Goal: Communication & Community: Ask a question

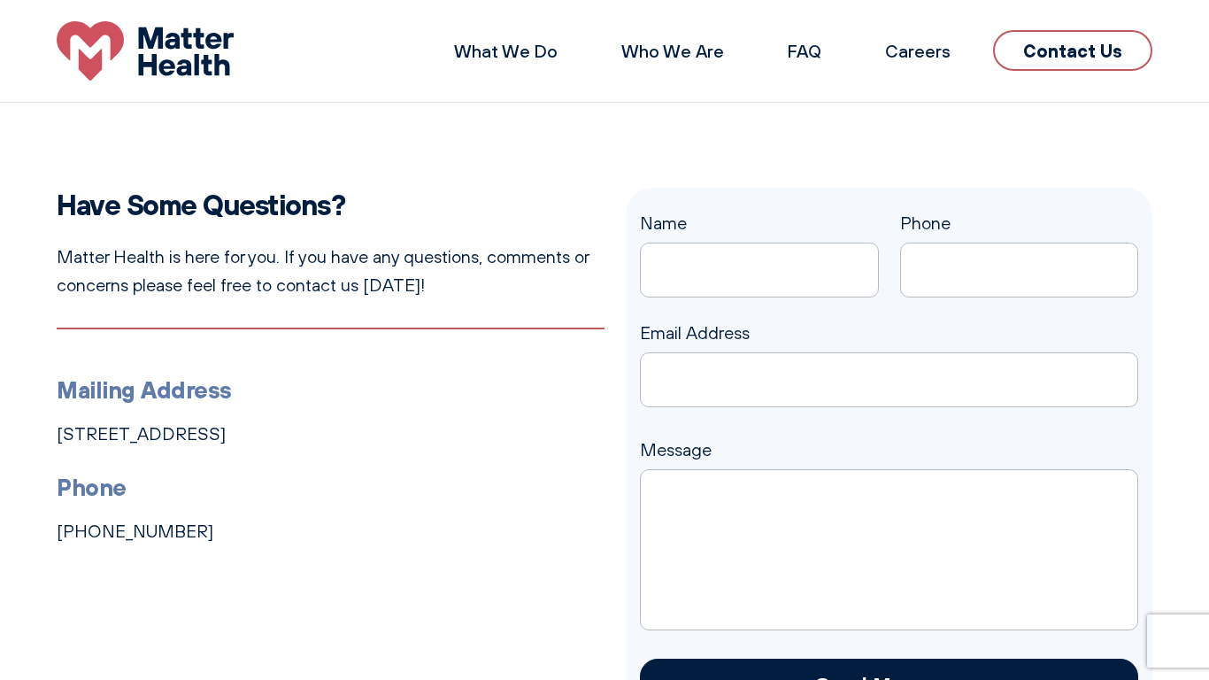
click at [1019, 270] on input "Phone" at bounding box center [1019, 270] width 239 height 55
type input "7734924059"
click at [759, 270] on input "Name" at bounding box center [759, 270] width 239 height 55
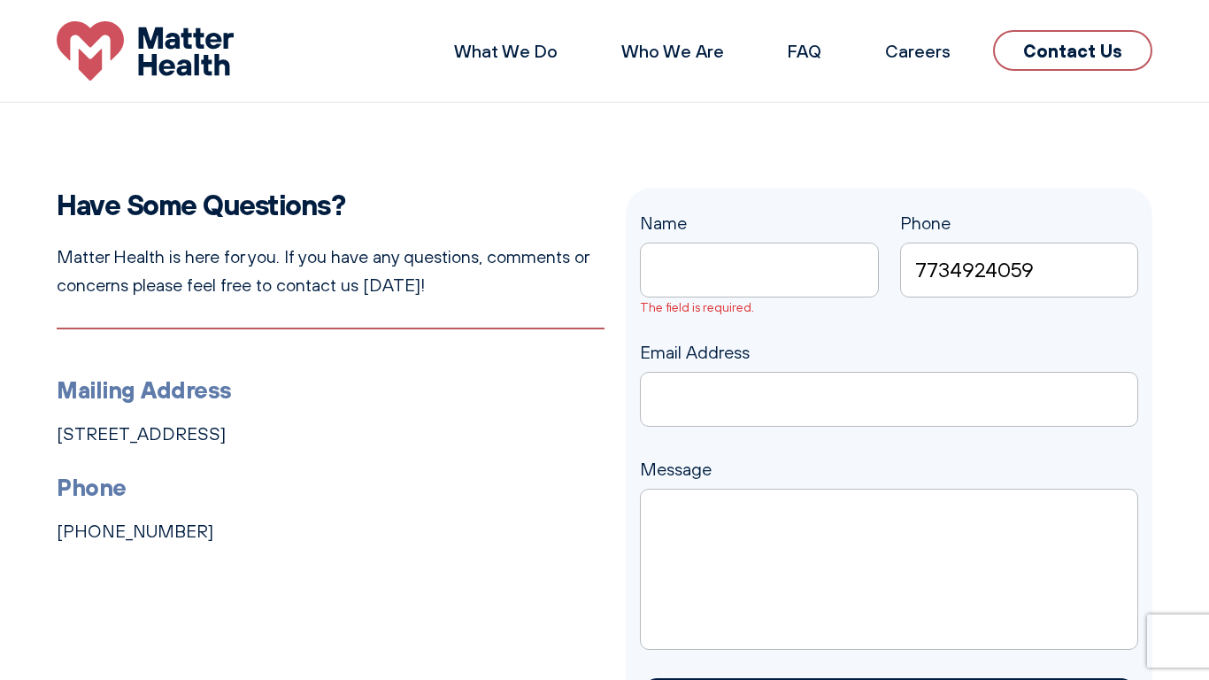
click at [759, 270] on input "Name The field is required." at bounding box center [759, 270] width 239 height 55
click at [889, 569] on textarea "Message" at bounding box center [889, 569] width 498 height 161
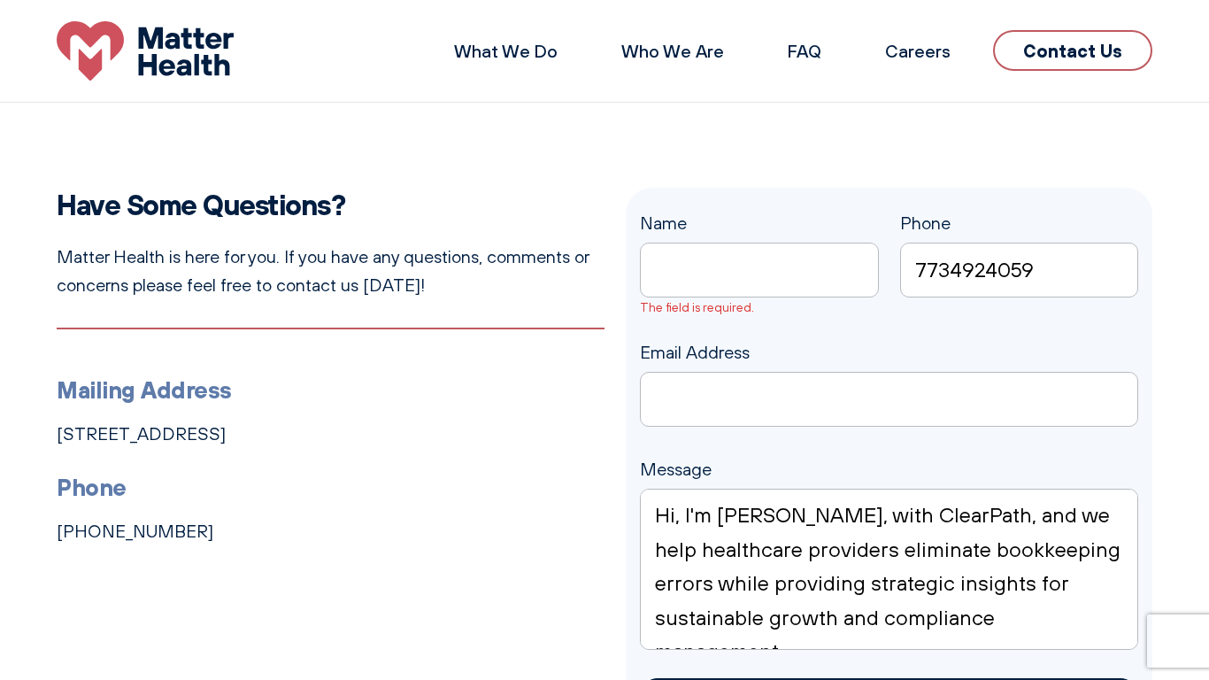
scroll to position [185, 0]
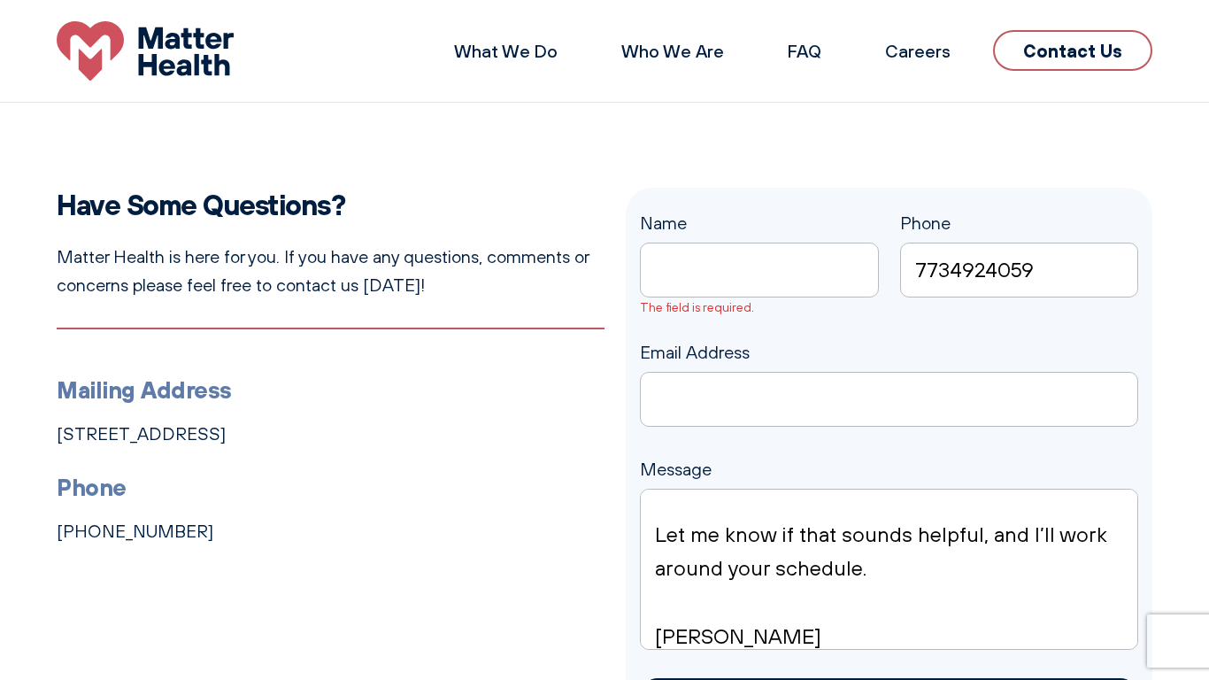
type textarea "Hi, I'm Nicole, with ClearPath, and we help healthcare providers eliminate book…"
click at [889, 399] on input "Email Address" at bounding box center [889, 399] width 498 height 55
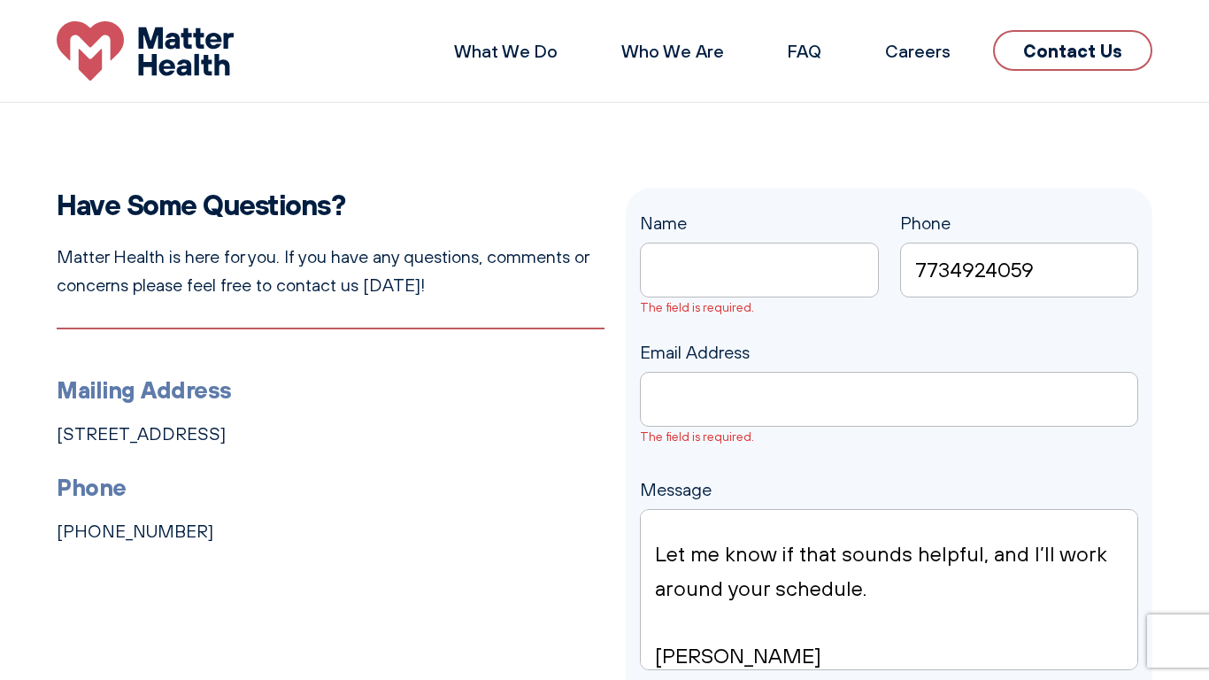
click at [889, 399] on input "Email Address The field is required." at bounding box center [889, 399] width 498 height 55
type input "n.thomas@syncspecialist.com"
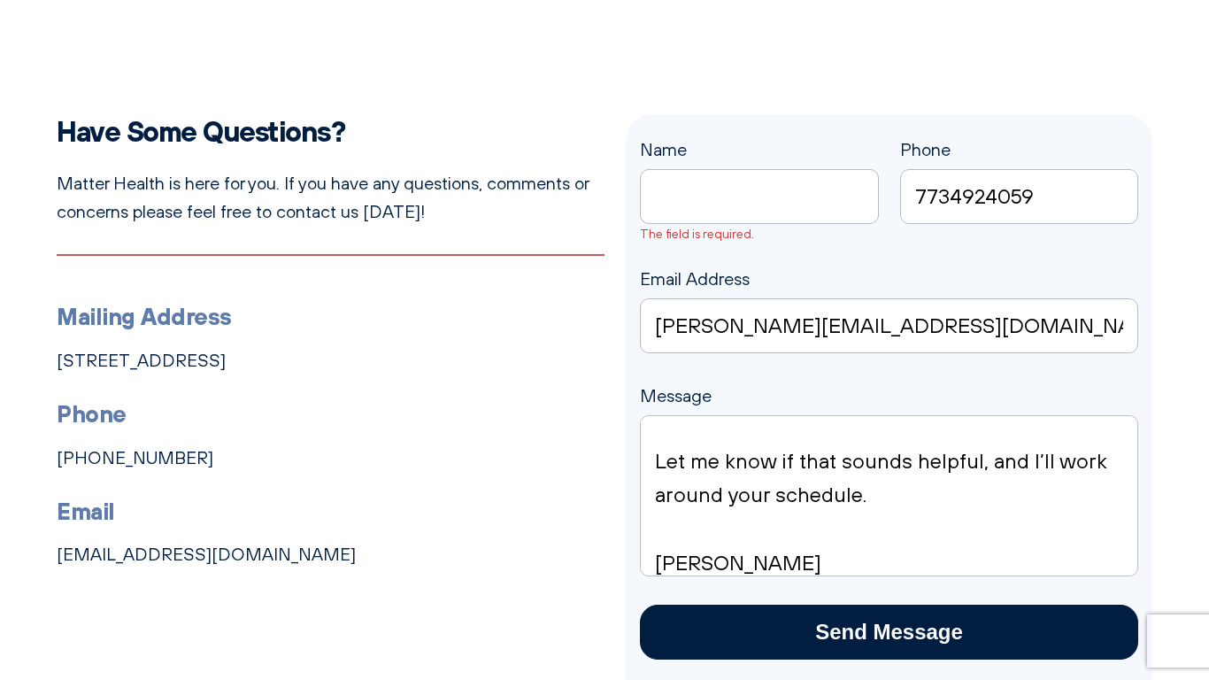
scroll to position [112, 0]
